Goal: Task Accomplishment & Management: Manage account settings

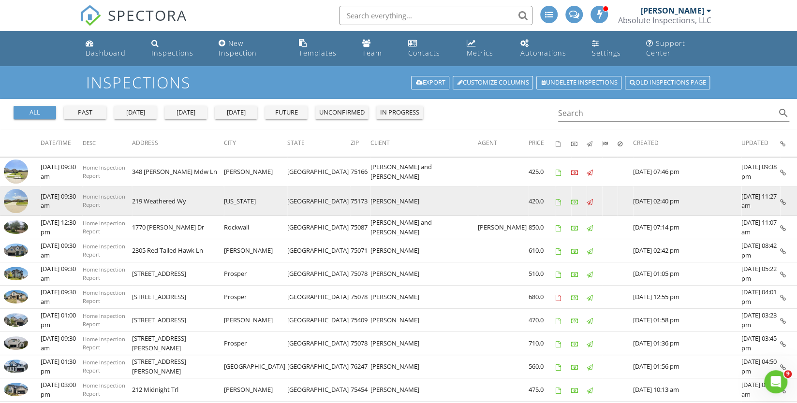
click at [15, 193] on img at bounding box center [16, 201] width 24 height 24
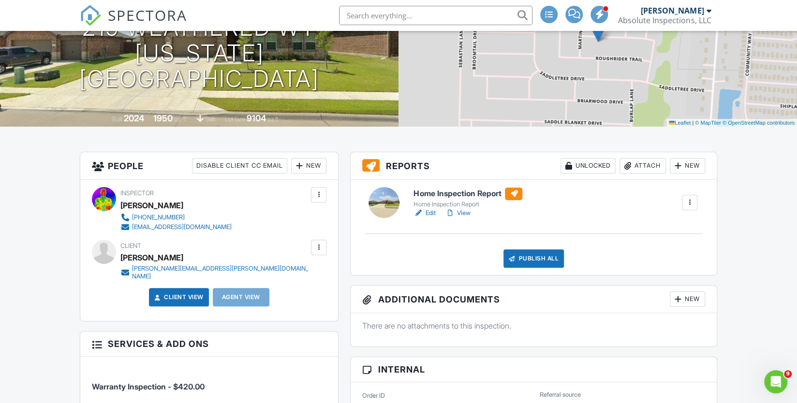
click at [431, 218] on link "Edit" at bounding box center [425, 213] width 22 height 10
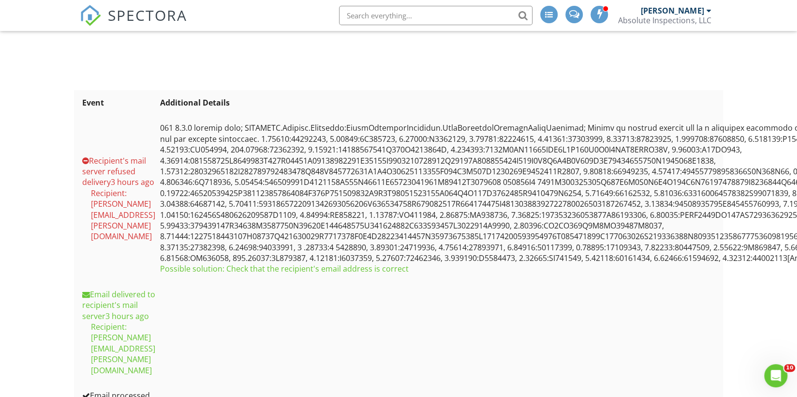
scroll to position [491, 0]
